Goal: Transaction & Acquisition: Purchase product/service

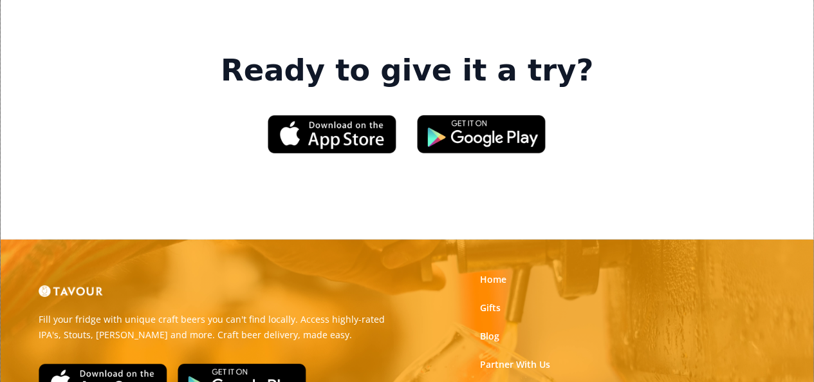
scroll to position [1951, 0]
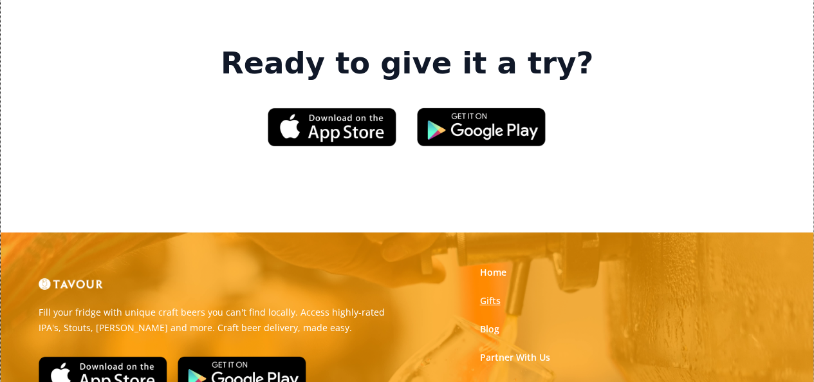
click at [489, 294] on link "Gifts" at bounding box center [490, 300] width 21 height 13
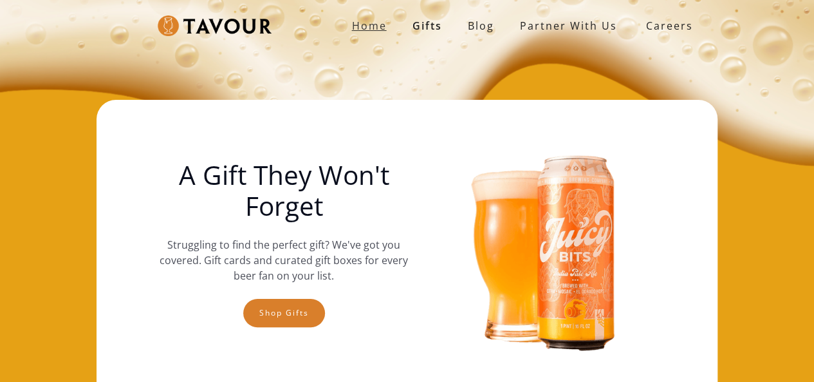
click at [370, 26] on strong "Home" at bounding box center [369, 26] width 35 height 14
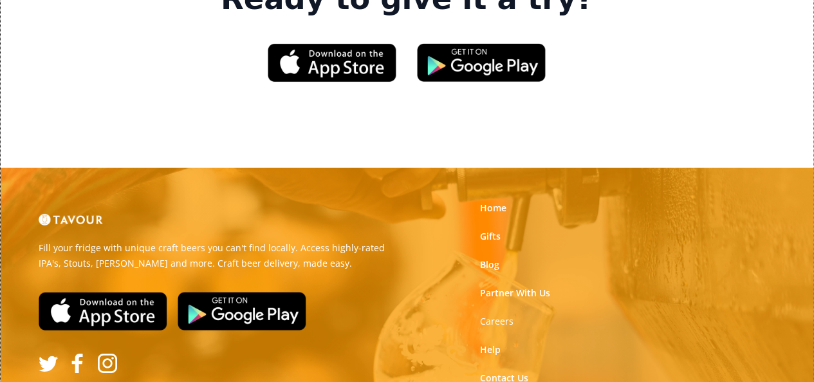
scroll to position [2006, 0]
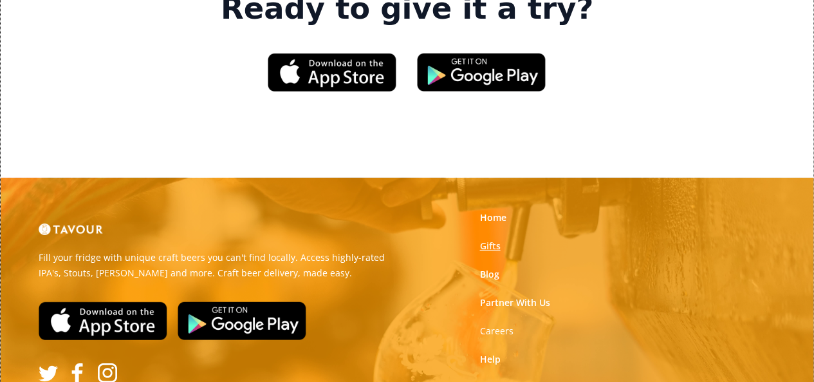
click at [490, 239] on link "Gifts" at bounding box center [490, 245] width 21 height 13
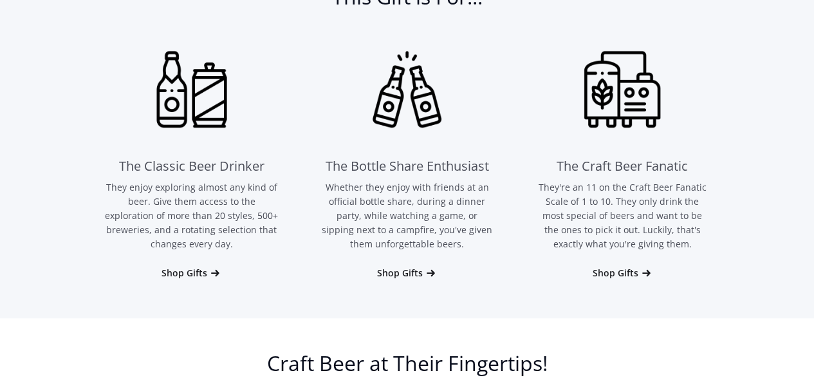
scroll to position [805, 0]
click at [197, 278] on div "Shop Gifts" at bounding box center [185, 273] width 46 height 13
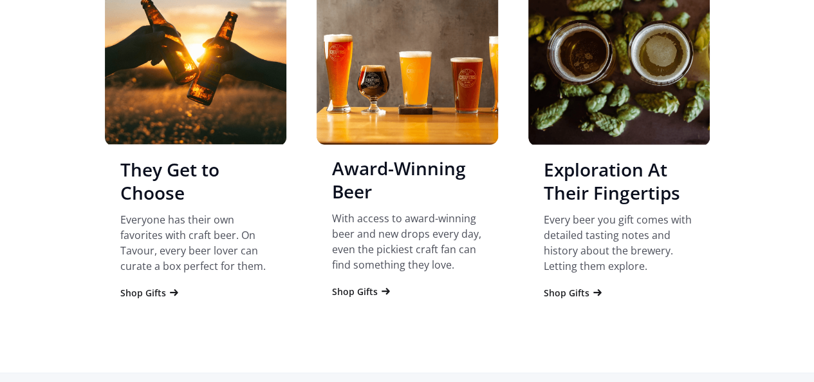
scroll to position [1237, 0]
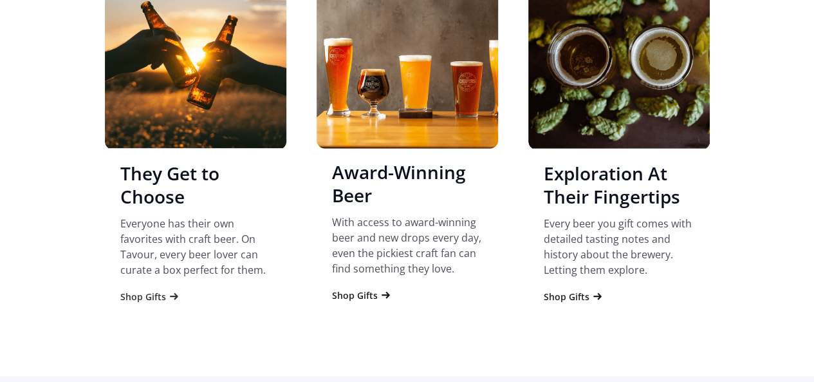
click at [152, 299] on div "Shop Gifts" at bounding box center [143, 296] width 46 height 13
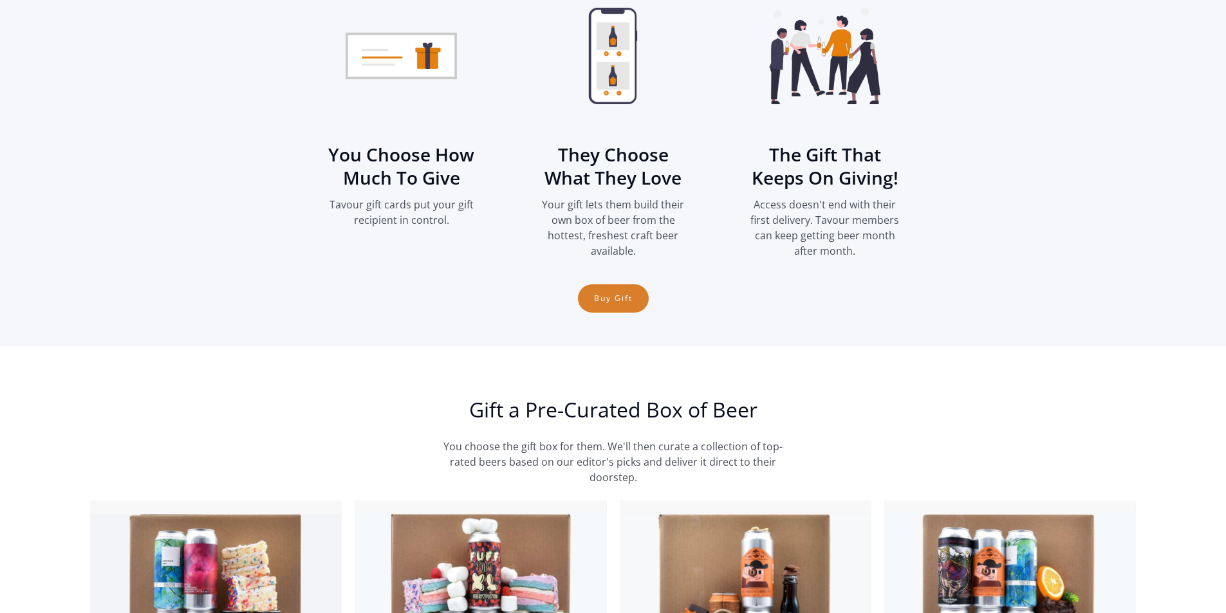
scroll to position [1646, 0]
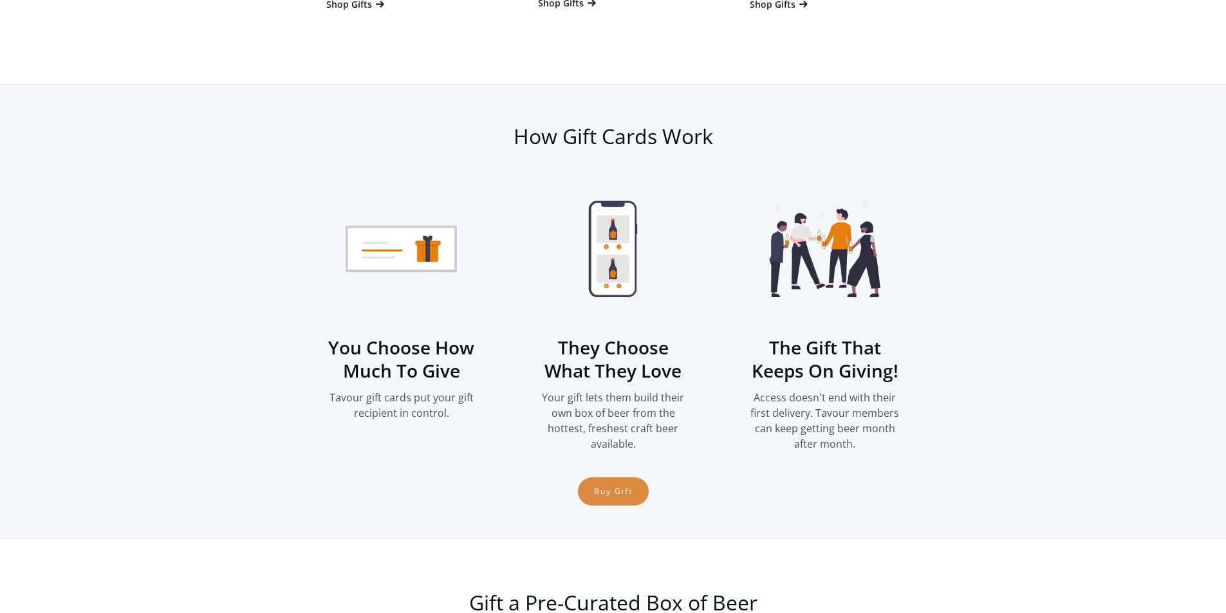
click at [620, 381] on link "Buy Gift" at bounding box center [613, 492] width 71 height 28
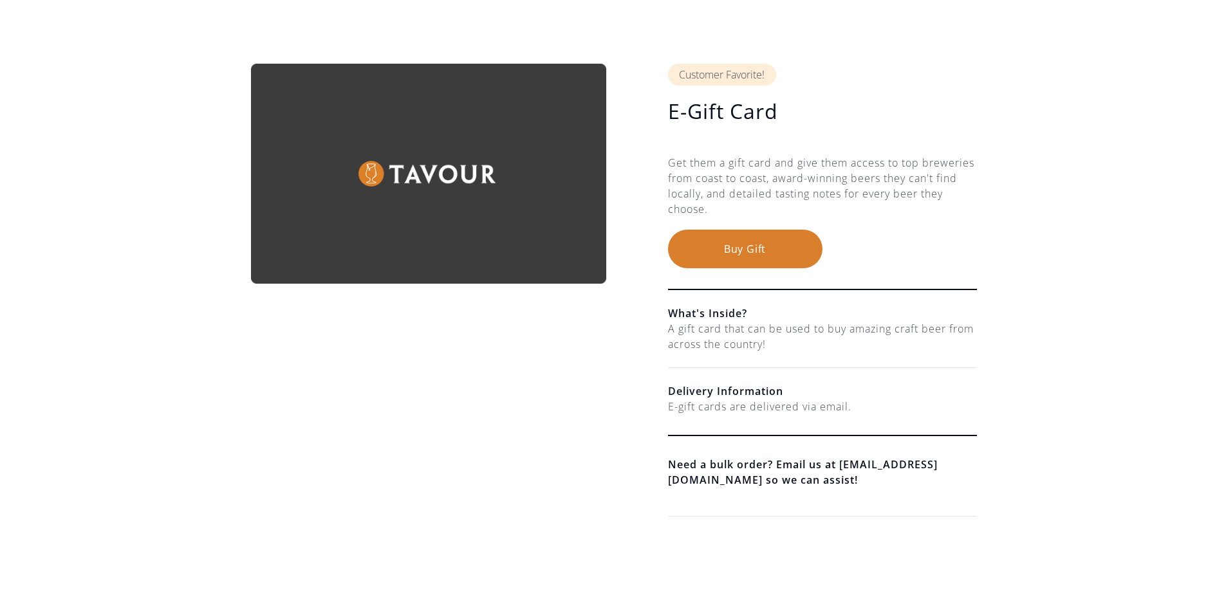
scroll to position [64, 0]
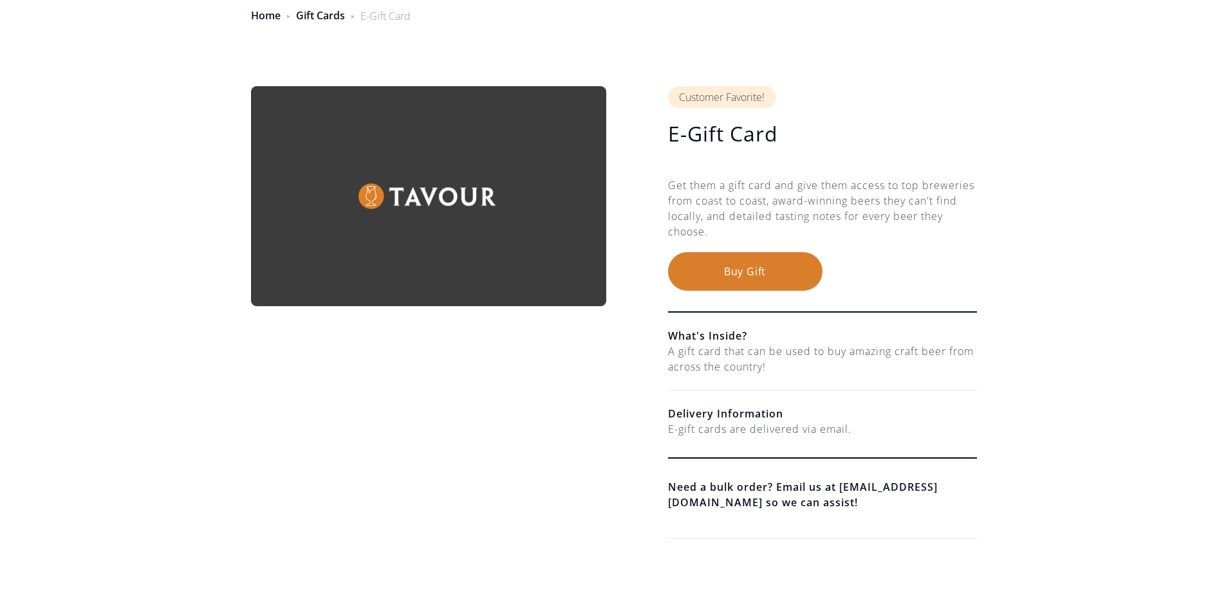
click at [742, 272] on button "Buy Gift" at bounding box center [745, 271] width 154 height 39
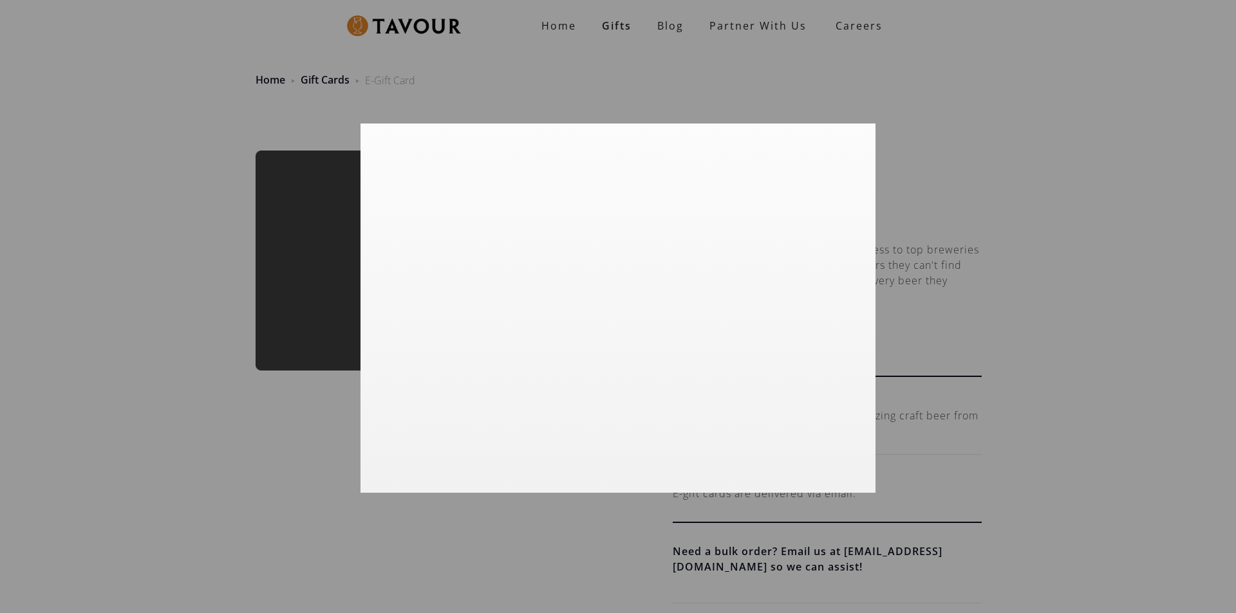
drag, startPoint x: 266, startPoint y: 473, endPoint x: 30, endPoint y: 509, distance: 239.0
click at [266, 473] on div at bounding box center [618, 306] width 1236 height 613
click at [173, 443] on div at bounding box center [618, 306] width 1236 height 613
click at [1020, 121] on div at bounding box center [618, 306] width 1236 height 613
click at [229, 467] on div at bounding box center [618, 306] width 1236 height 613
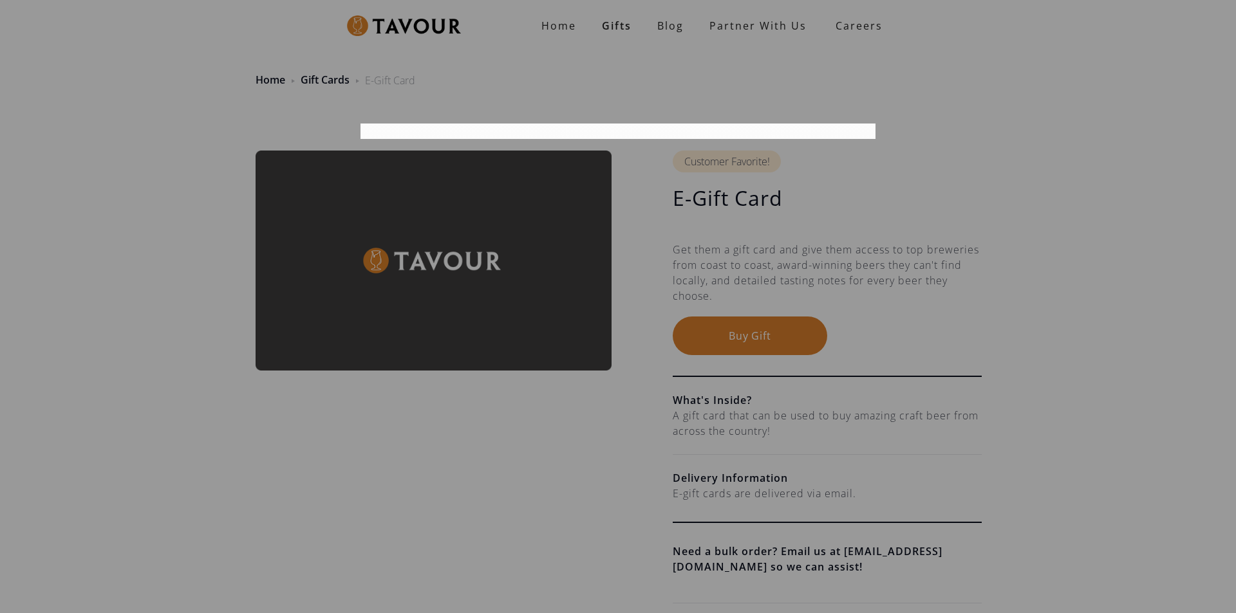
click at [37, 260] on div at bounding box center [618, 306] width 1236 height 613
click at [899, 161] on div at bounding box center [618, 306] width 1236 height 613
click at [880, 143] on div at bounding box center [618, 306] width 1236 height 613
